Goal: Find specific page/section: Find specific page/section

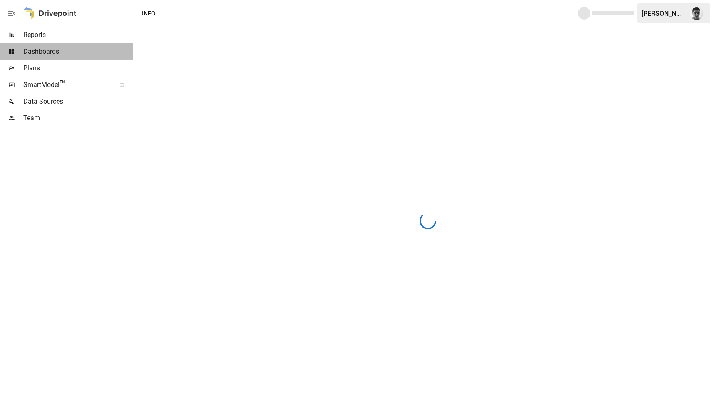
click at [50, 48] on span "Dashboards" at bounding box center [78, 52] width 110 height 10
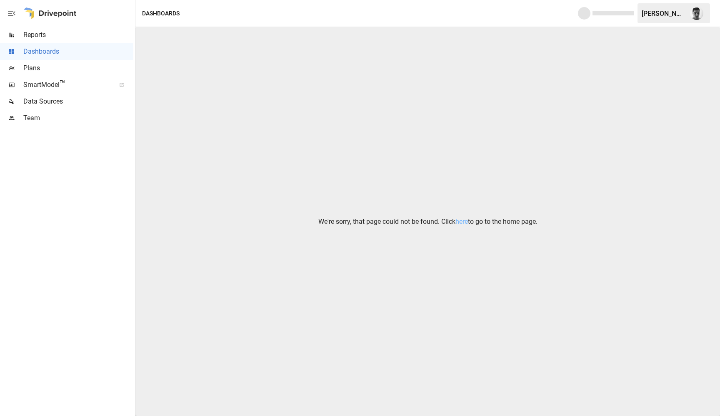
click at [33, 32] on span "Reports" at bounding box center [78, 35] width 110 height 10
click at [461, 225] on link "here" at bounding box center [461, 222] width 12 height 8
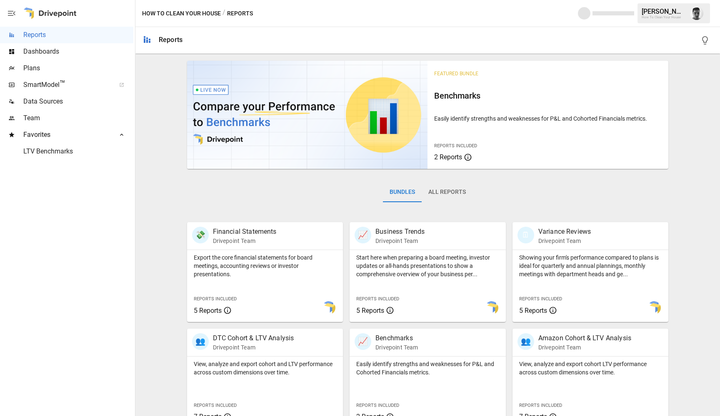
click at [453, 189] on button "All Reports" at bounding box center [446, 192] width 51 height 20
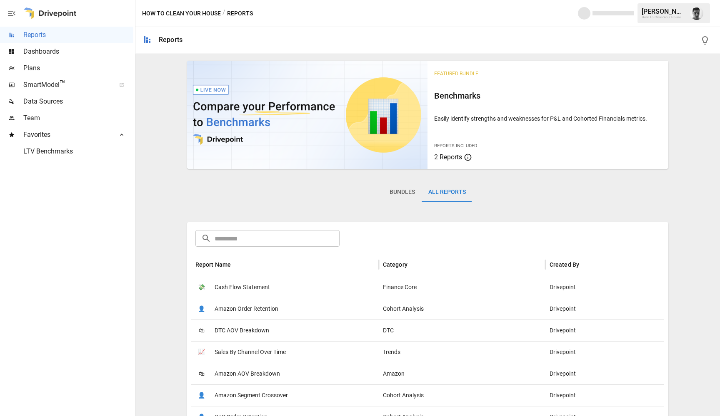
click at [243, 287] on span "Cash Flow Statement" at bounding box center [241, 287] width 55 height 21
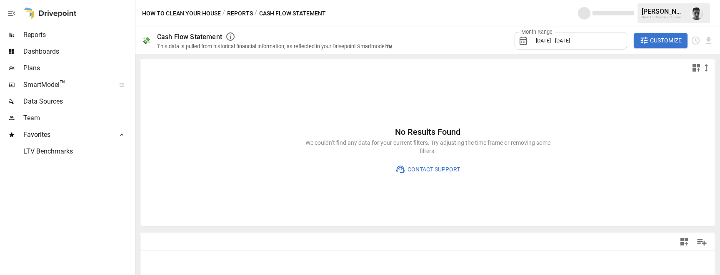
drag, startPoint x: 389, startPoint y: 199, endPoint x: 203, endPoint y: 128, distance: 199.5
